Goal: Information Seeking & Learning: Learn about a topic

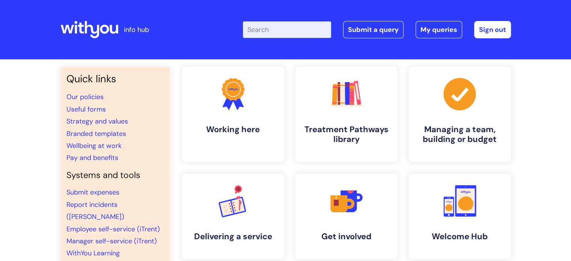
click at [272, 33] on input "Enter your search term here..." at bounding box center [287, 29] width 88 height 17
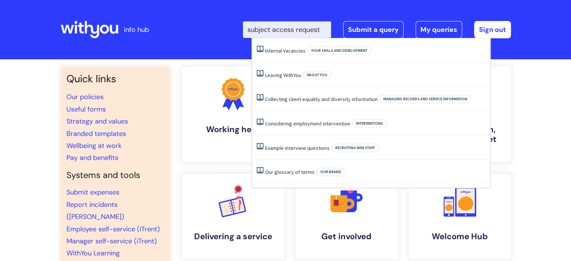
scroll to position [0, 2]
type input "subject access request"
click button "Search" at bounding box center [0, 0] width 0 height 0
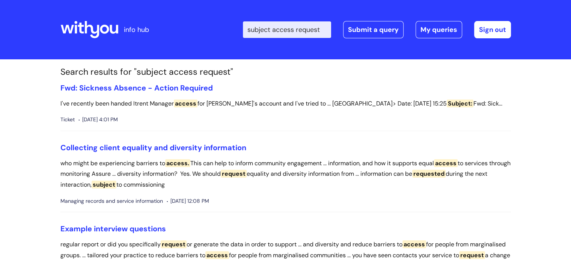
click at [313, 27] on input "subject access request" at bounding box center [287, 29] width 88 height 17
type input "data request"
click button "Search" at bounding box center [0, 0] width 0 height 0
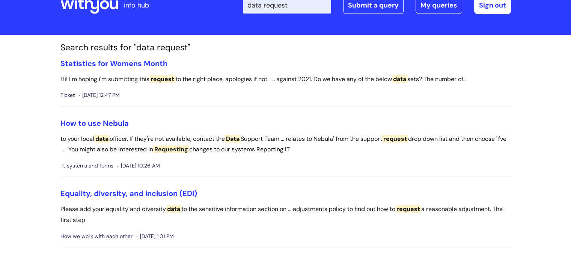
scroll to position [38, 0]
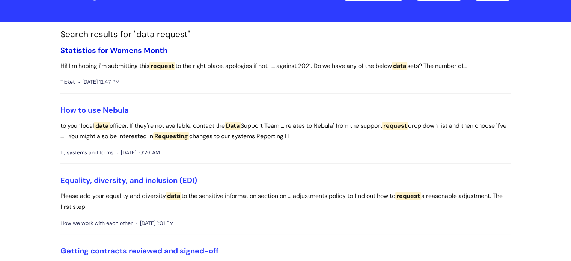
click at [145, 53] on link "Statistics for Womens Month" at bounding box center [113, 50] width 107 height 10
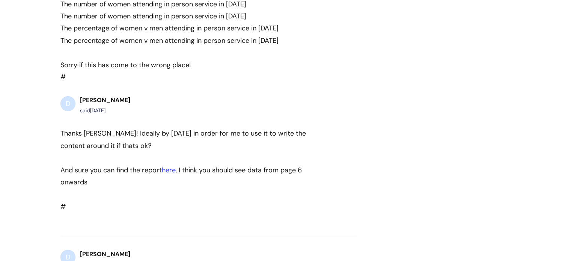
scroll to position [203, 0]
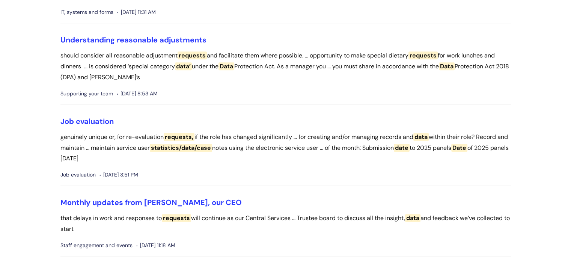
scroll to position [676, 0]
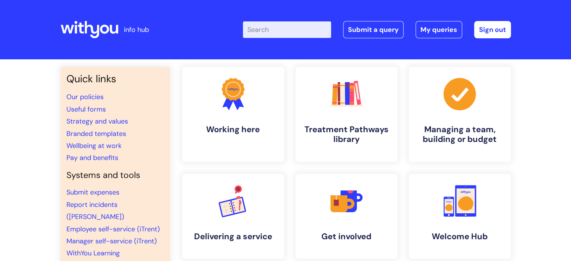
click at [272, 31] on input "Enter your search term here..." at bounding box center [287, 29] width 88 height 17
type input "dpo"
click button "Search" at bounding box center [0, 0] width 0 height 0
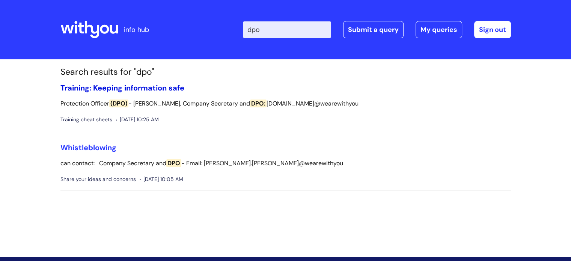
click at [102, 88] on link "Training: Keeping information safe" at bounding box center [122, 88] width 124 height 10
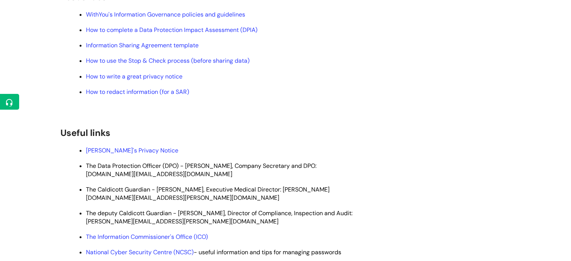
scroll to position [413, 0]
